Goal: Check status

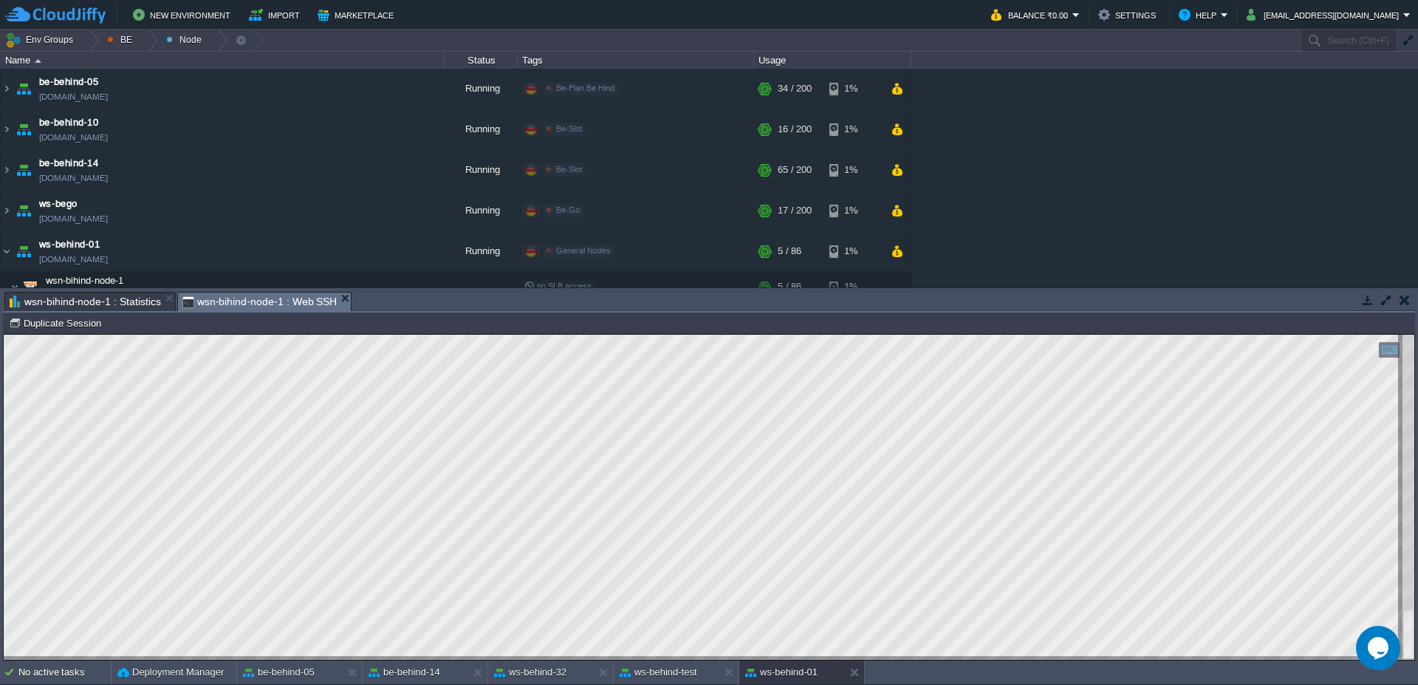
scroll to position [89, 0]
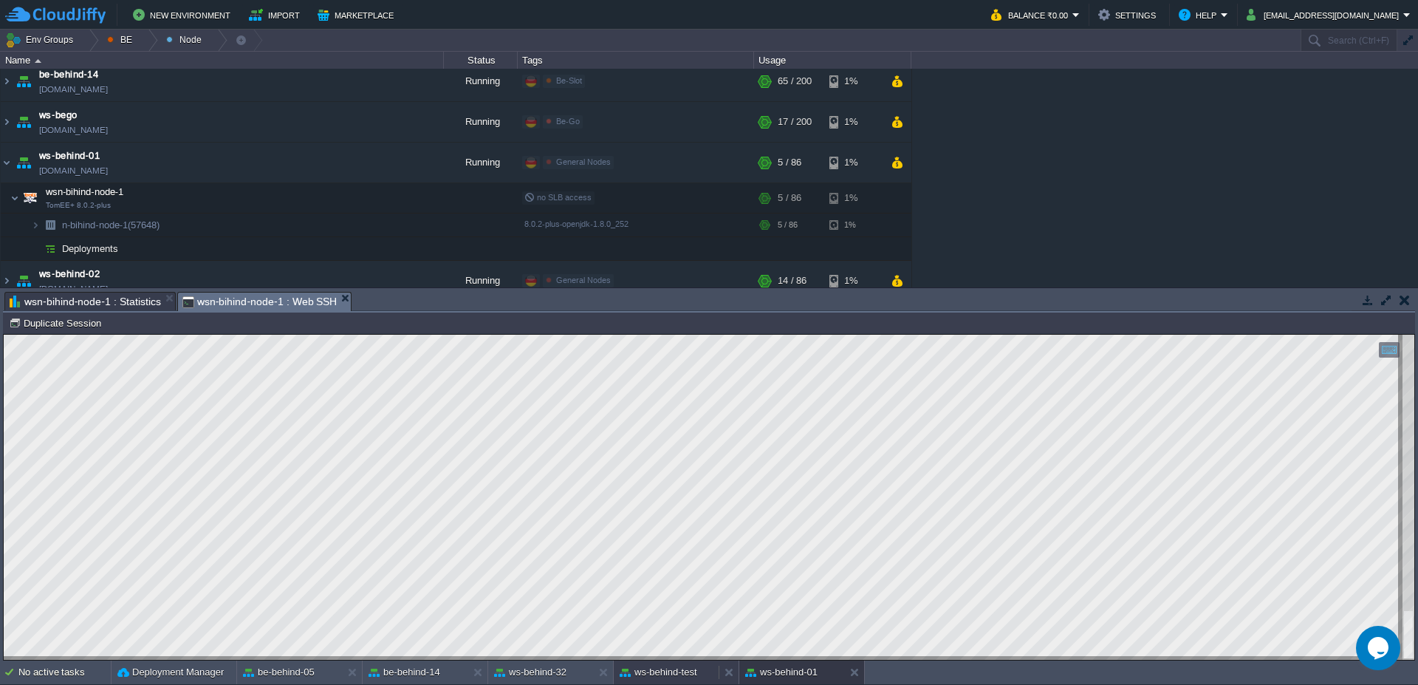
click at [687, 675] on button "ws-behind-test" at bounding box center [659, 672] width 78 height 15
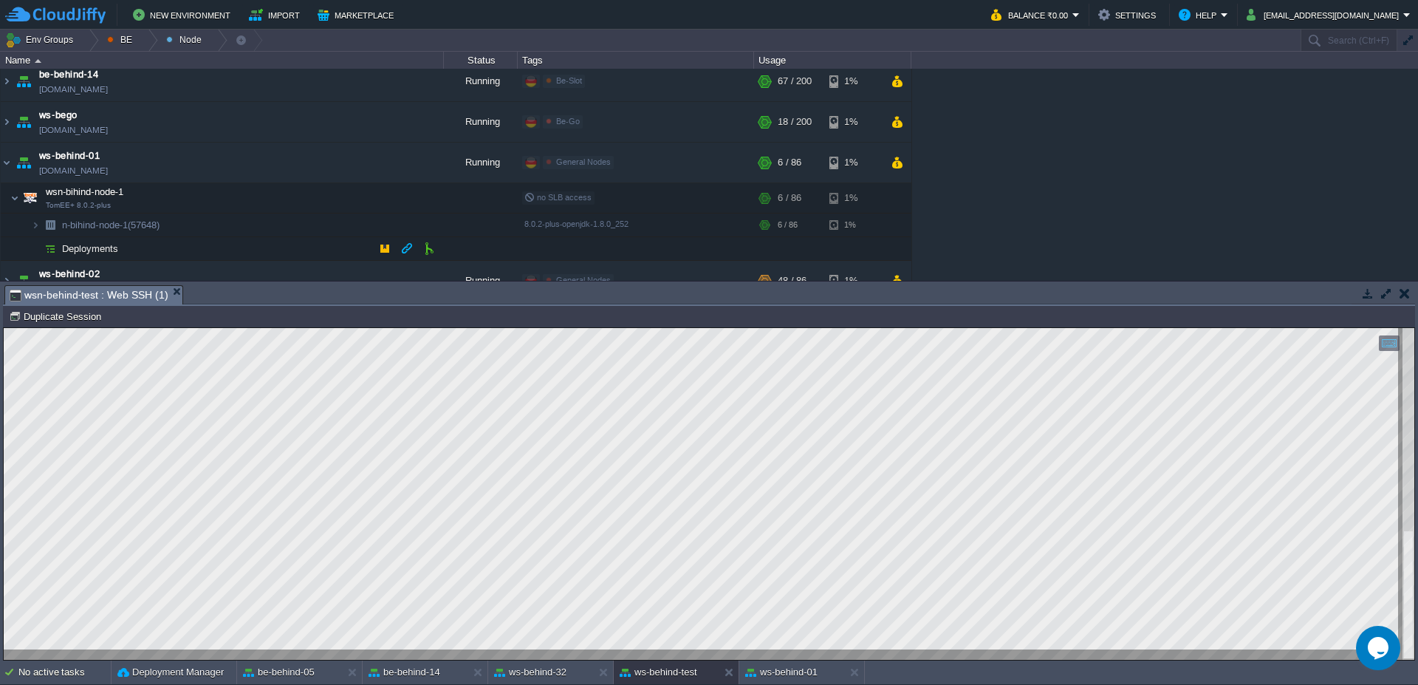
scroll to position [177, 0]
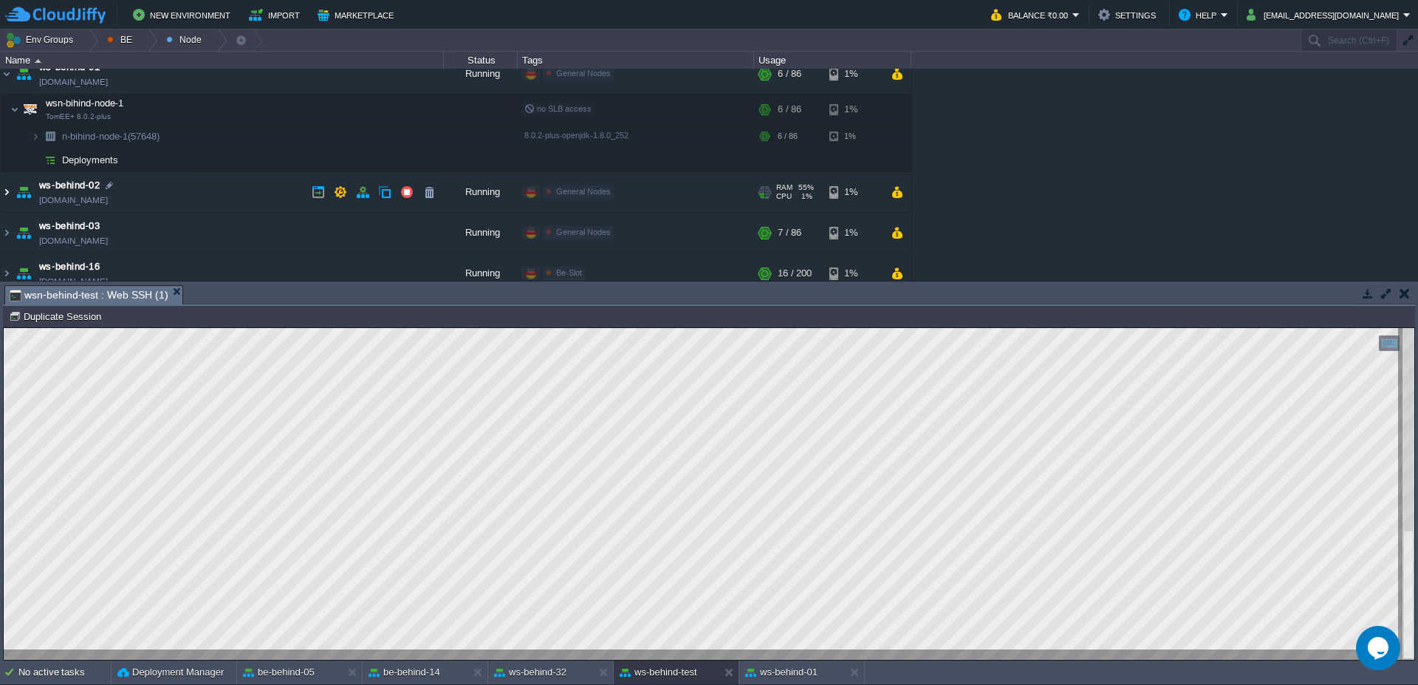
click at [1, 201] on img at bounding box center [7, 192] width 12 height 40
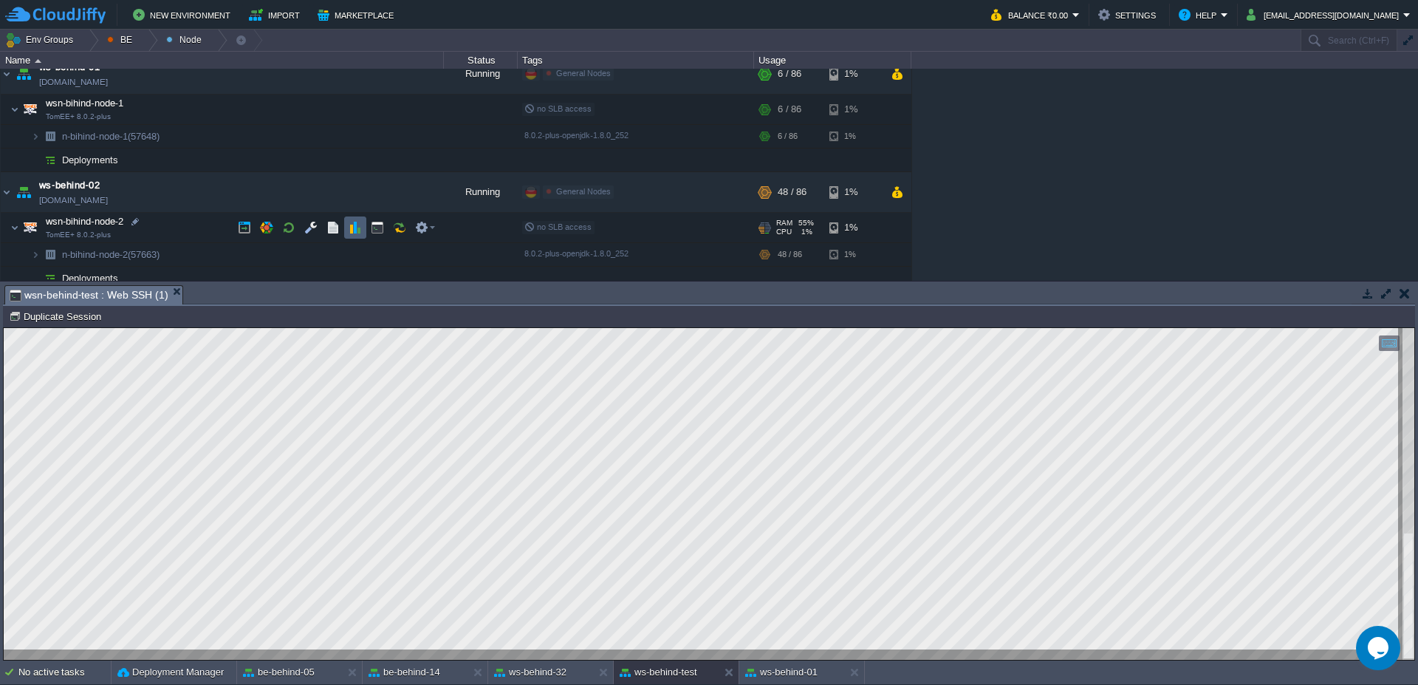
click at [348, 233] on td at bounding box center [355, 227] width 22 height 22
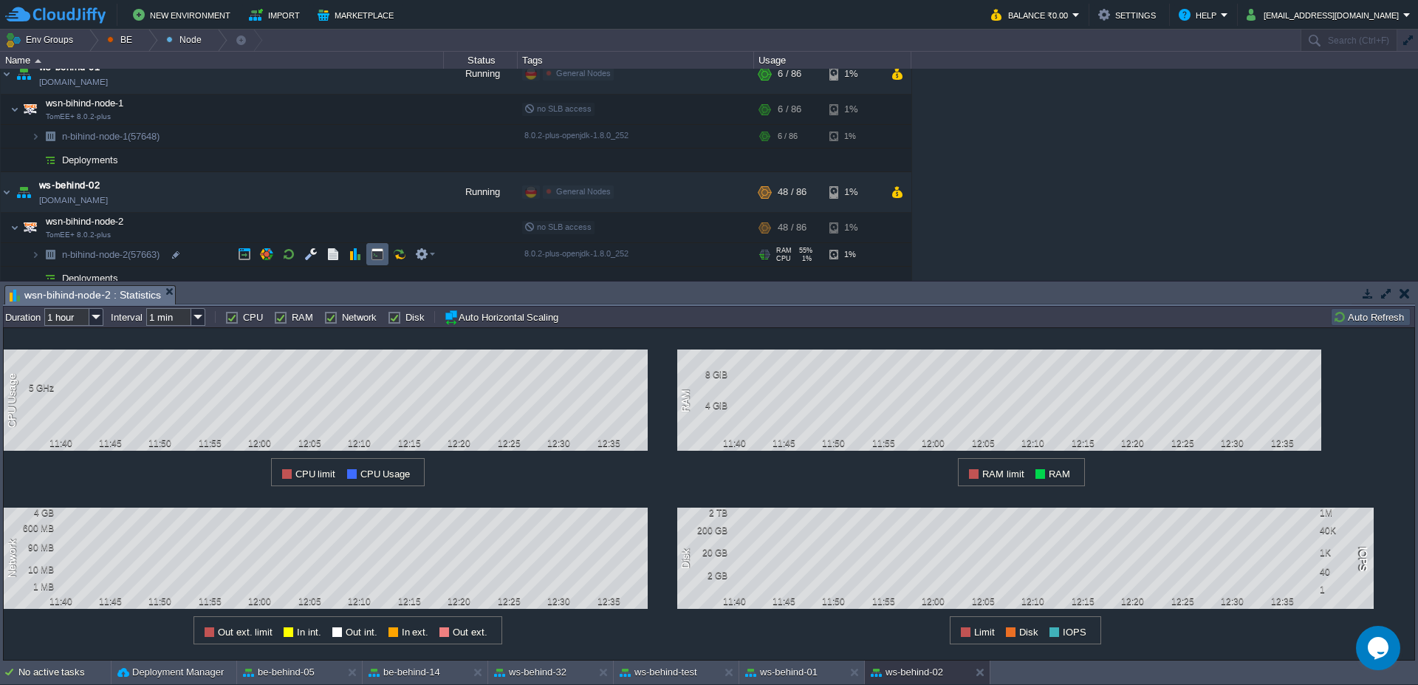
click at [380, 247] on td at bounding box center [377, 254] width 22 height 22
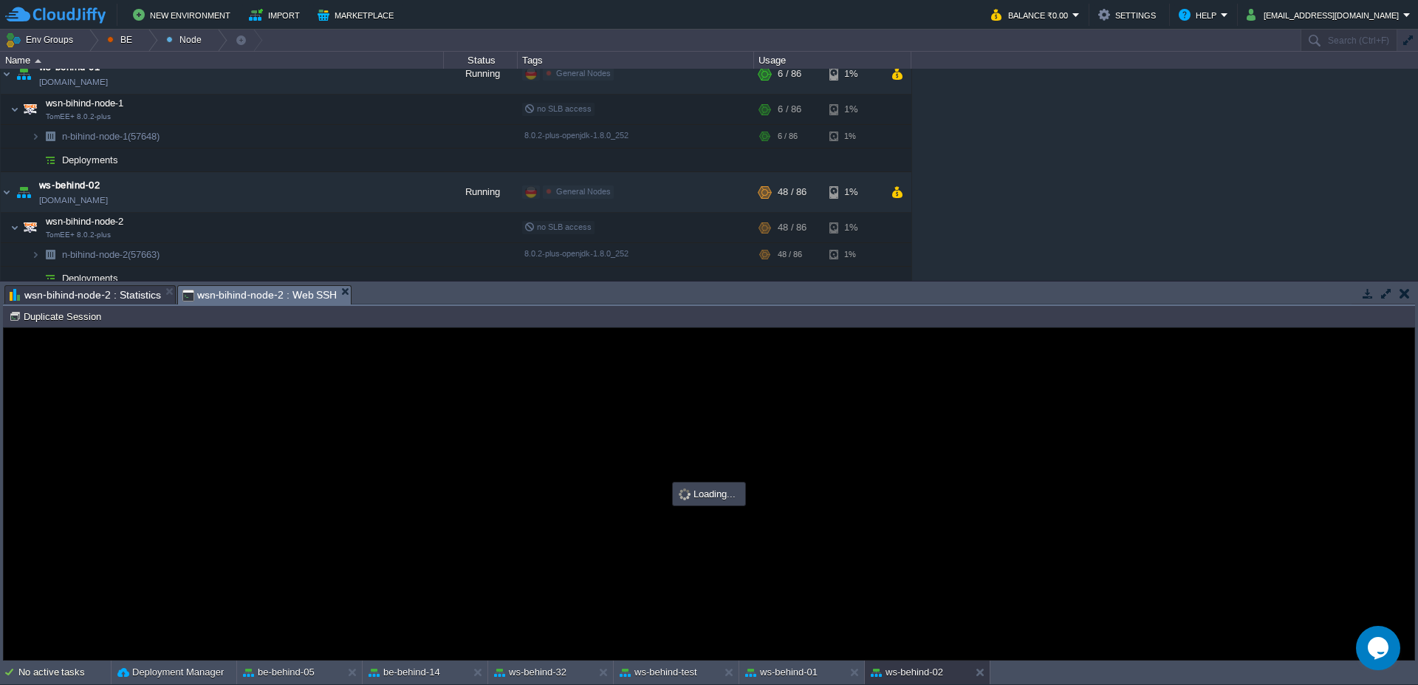
scroll to position [0, 0]
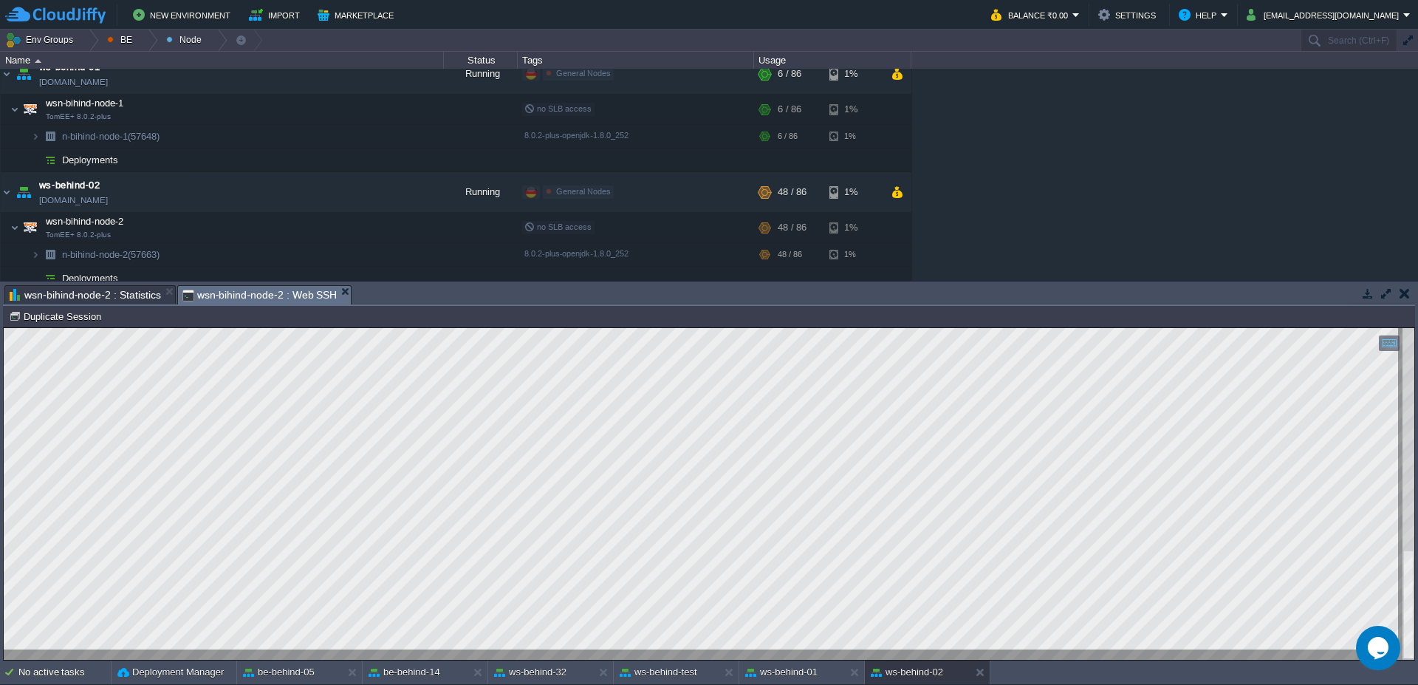
click at [95, 297] on span "wsn-bihind-node-2 : Statistics" at bounding box center [85, 295] width 151 height 18
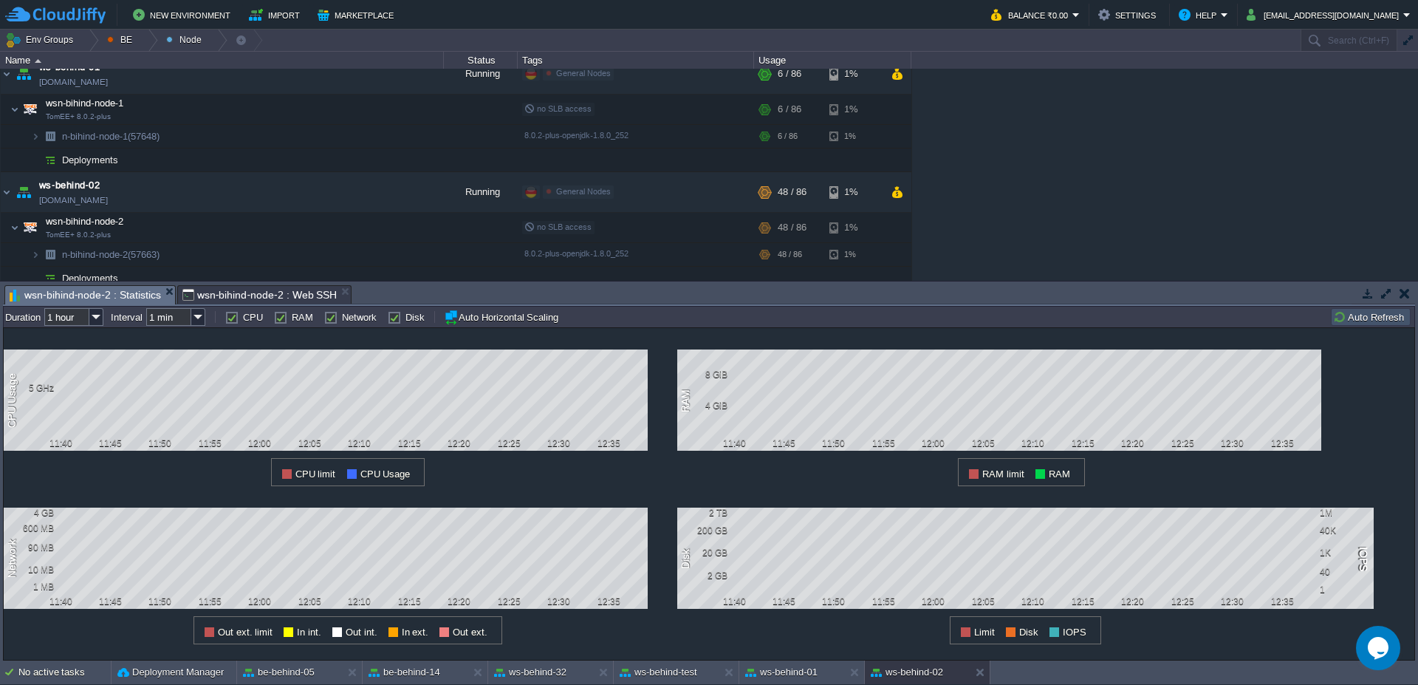
click at [1364, 317] on button "Auto Refresh" at bounding box center [1371, 316] width 75 height 13
click at [239, 293] on span "wsn-bihind-node-2 : Web SSH" at bounding box center [259, 295] width 155 height 18
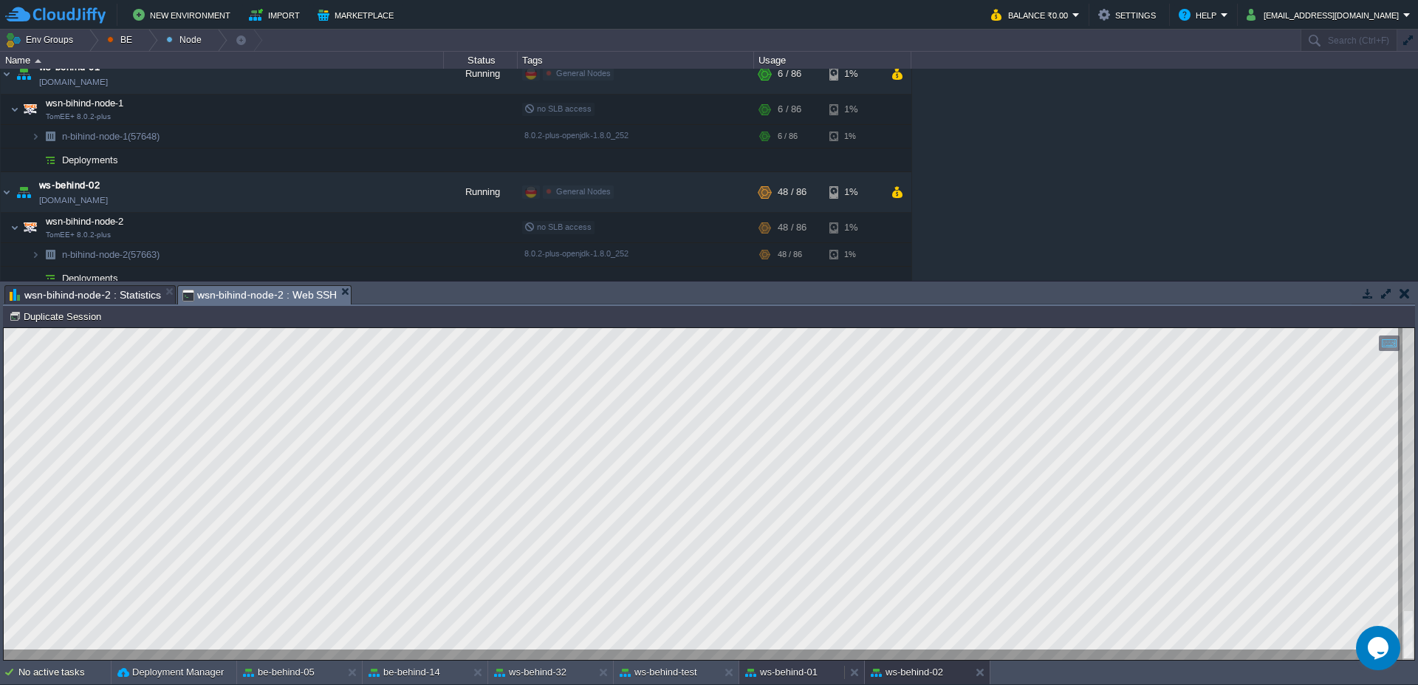
click at [796, 666] on button "ws-behind-01" at bounding box center [781, 672] width 72 height 15
click at [680, 680] on div "ws-behind-test" at bounding box center [666, 672] width 105 height 24
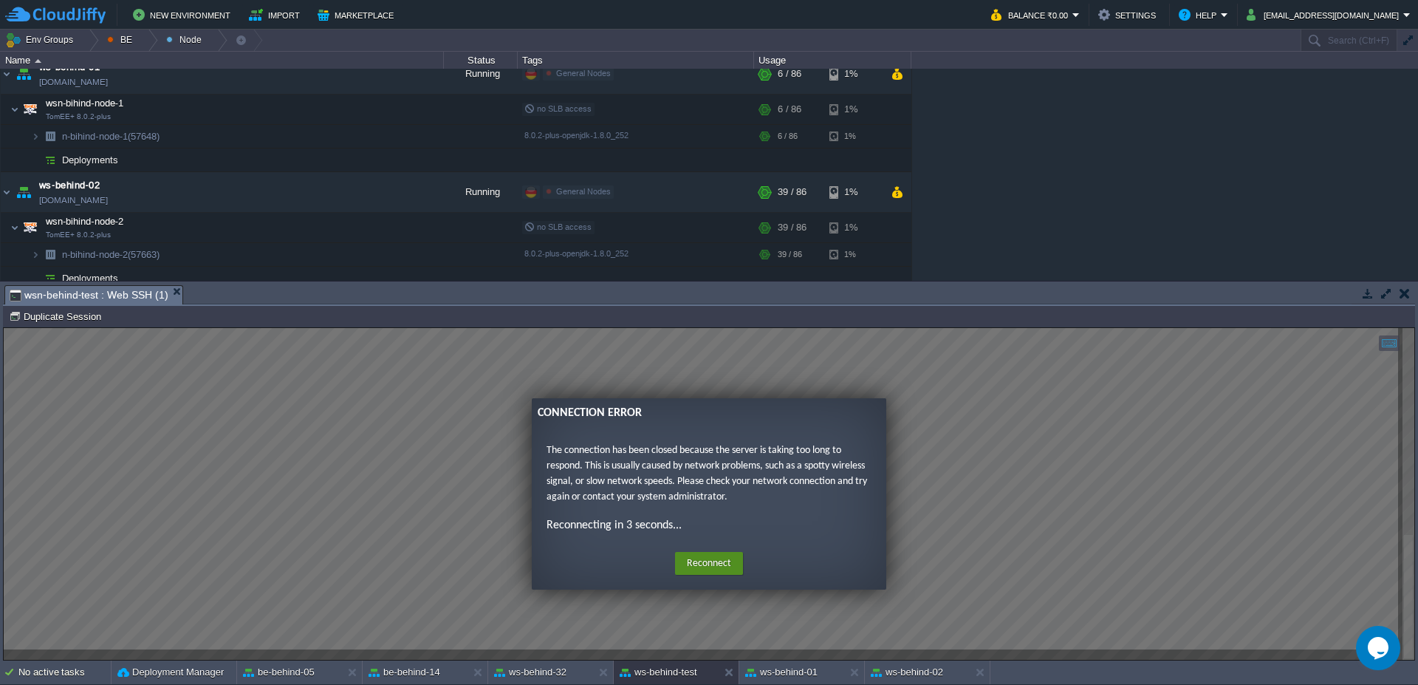
click at [727, 559] on button "Reconnect" at bounding box center [709, 564] width 68 height 24
